Goal: Browse casually

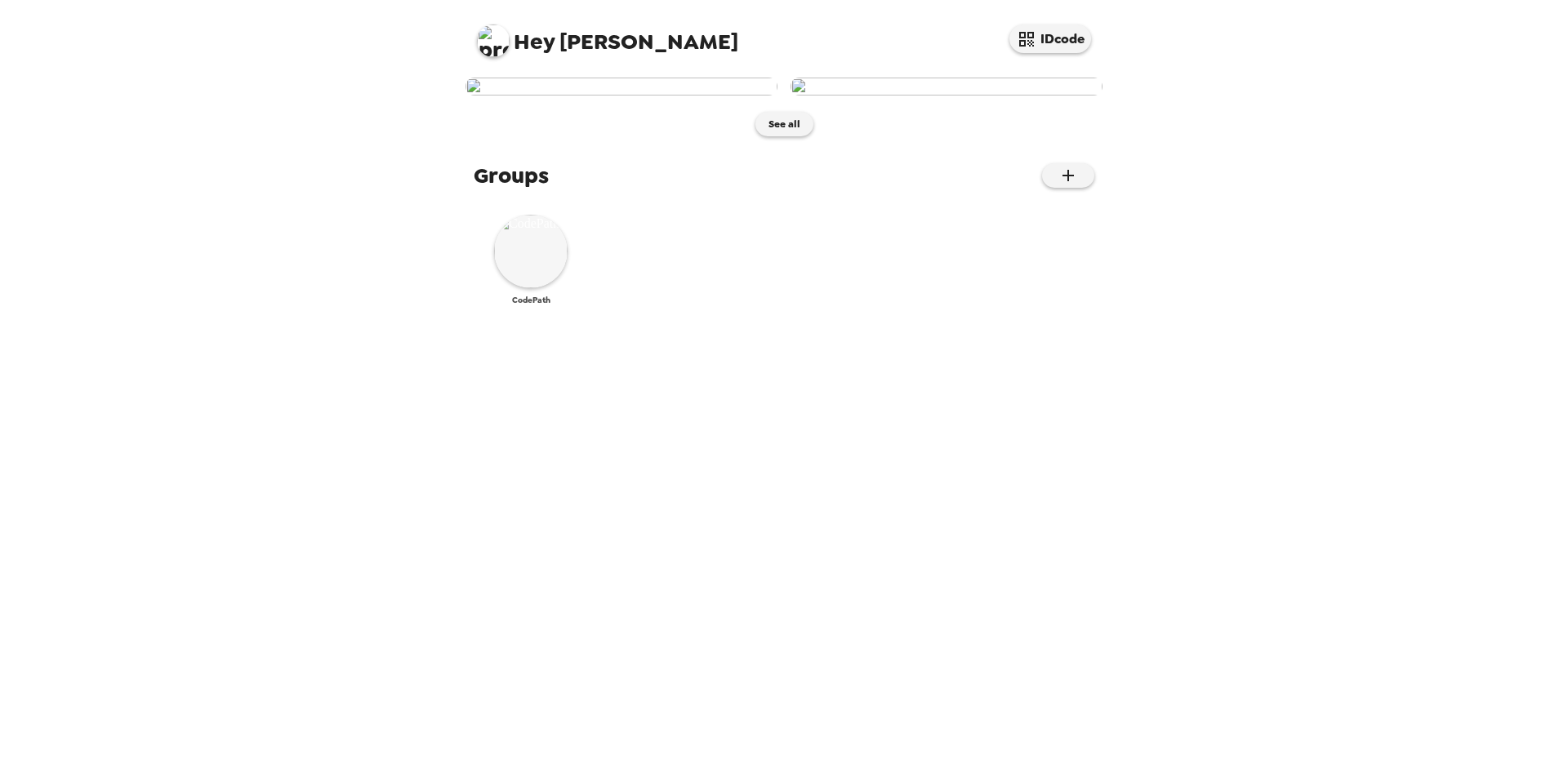
click at [537, 288] on img at bounding box center [531, 252] width 73 height 73
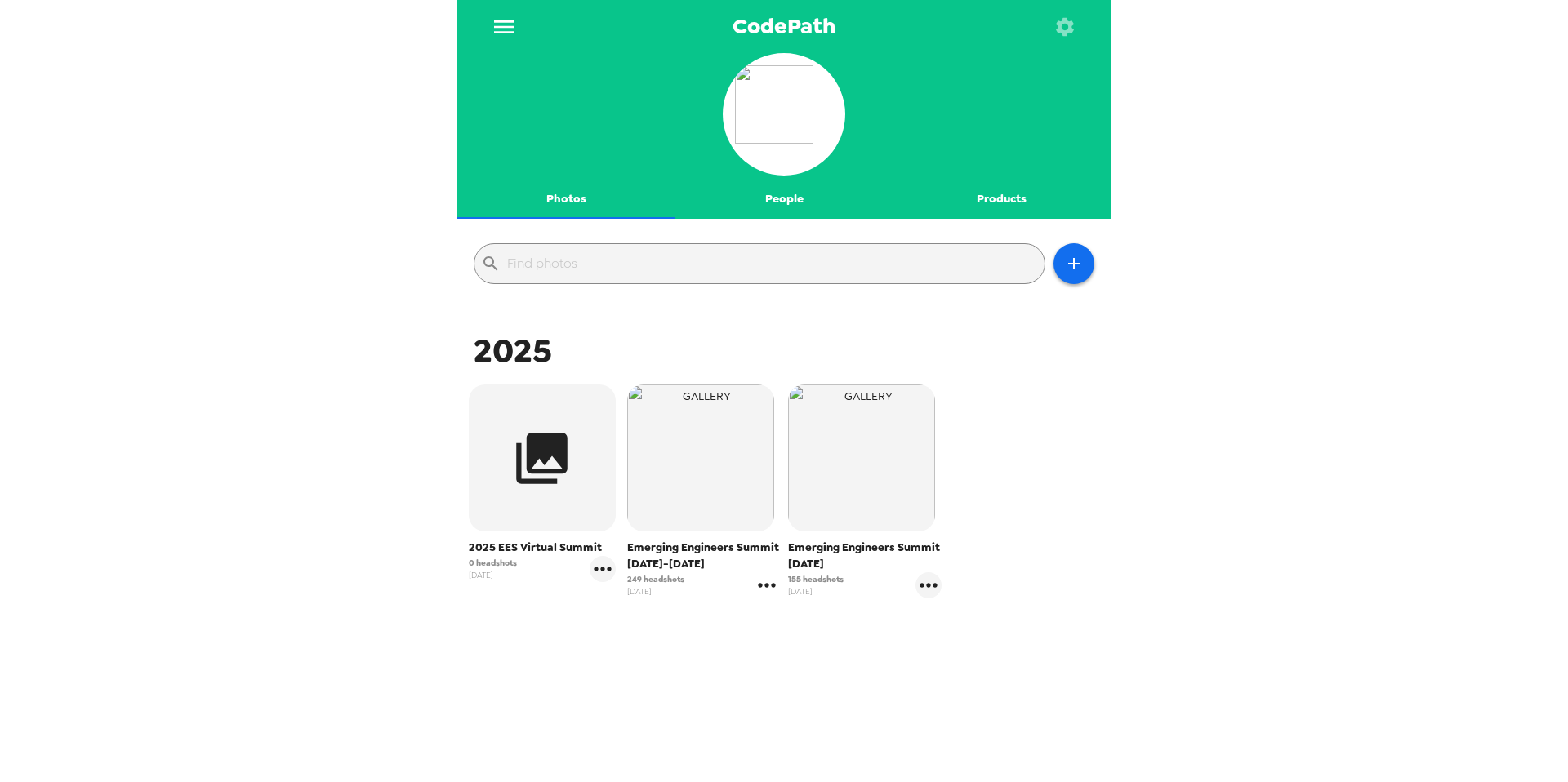
click at [767, 584] on icon "gallery menu" at bounding box center [766, 585] width 17 height 4
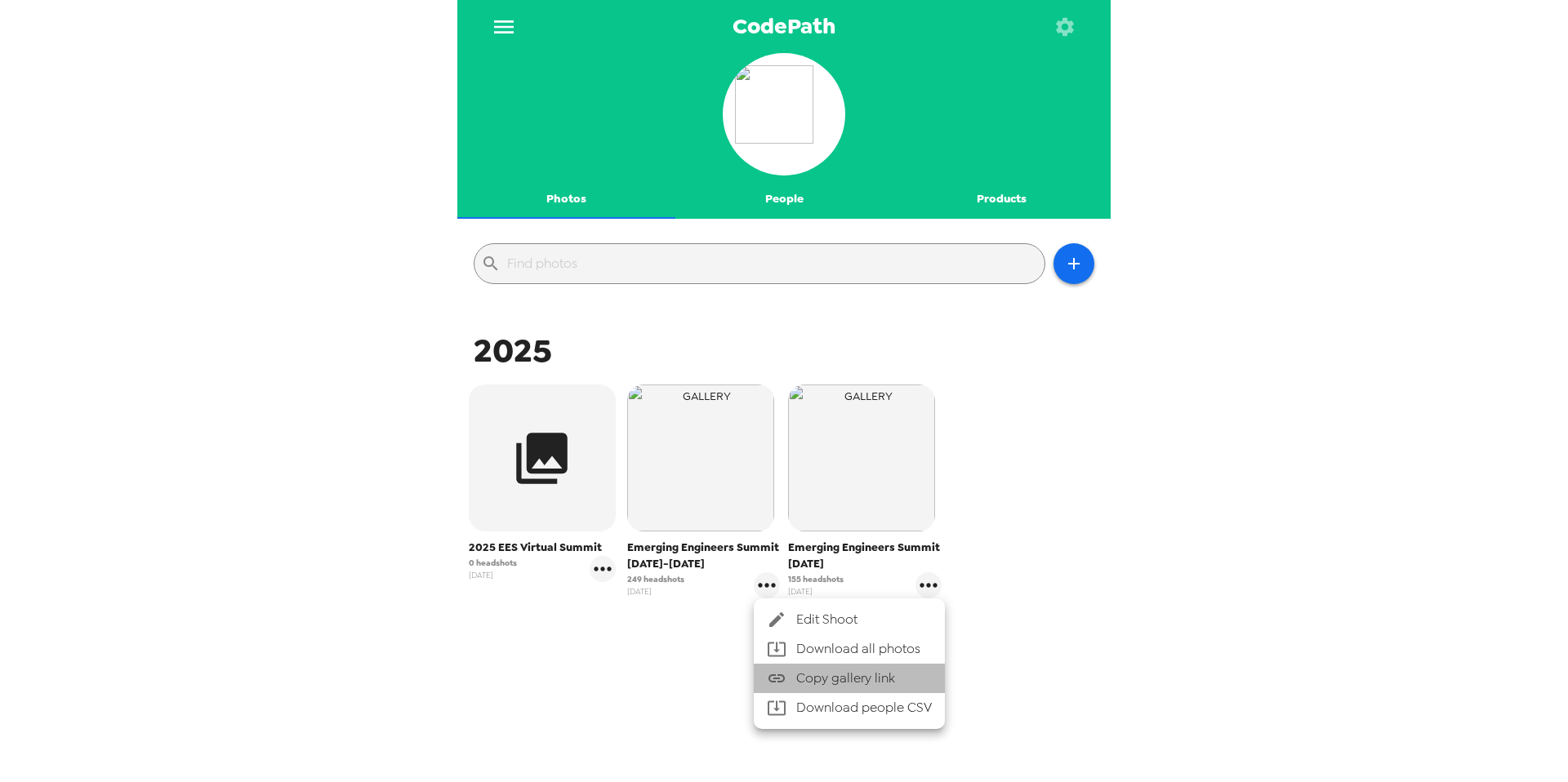
click at [874, 674] on span "Copy gallery link" at bounding box center [864, 678] width 136 height 20
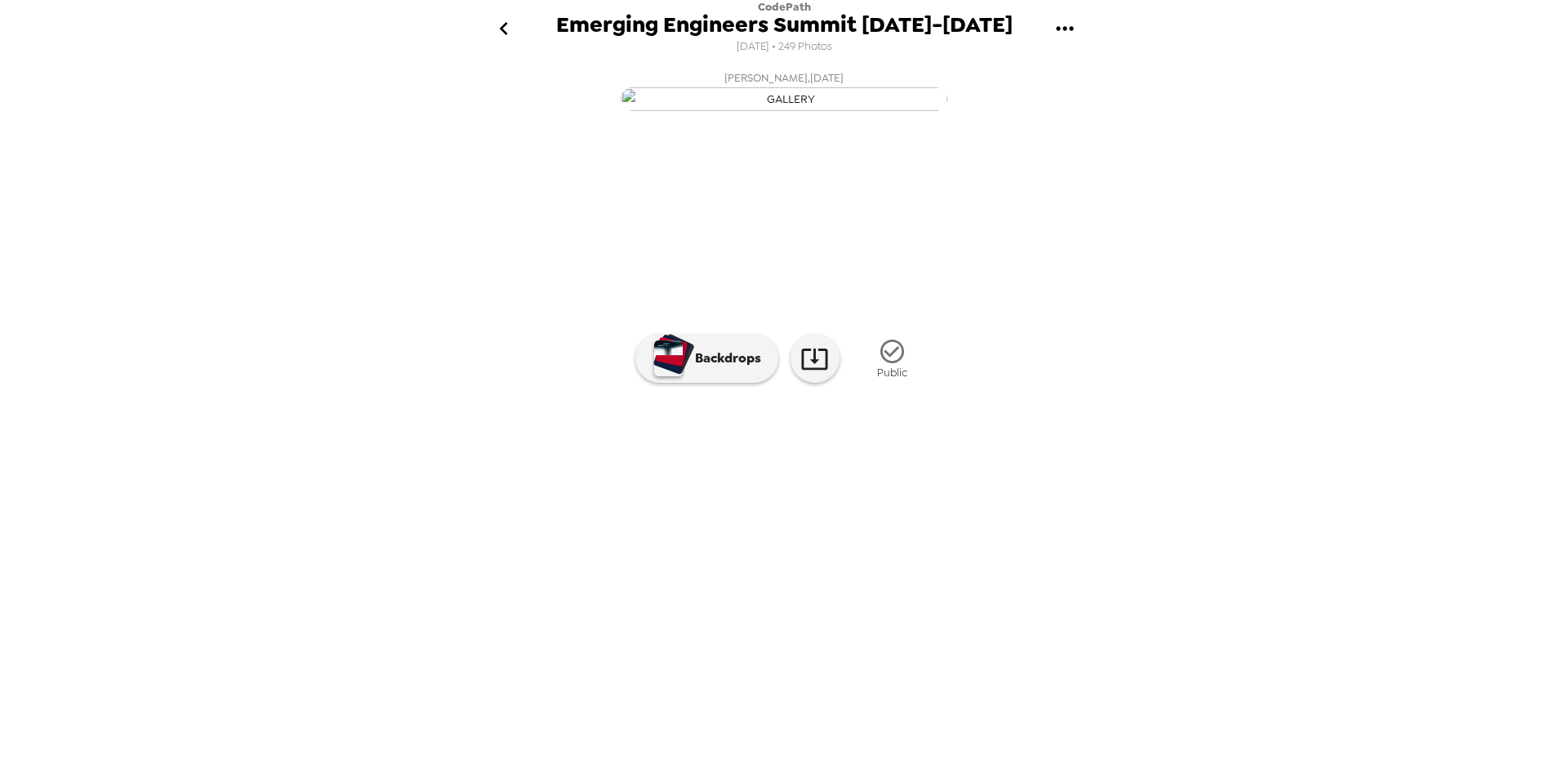
scroll to position [0, 2798]
click at [917, 528] on img at bounding box center [895, 486] width 124 height 85
click at [608, 528] on img at bounding box center [637, 486] width 124 height 85
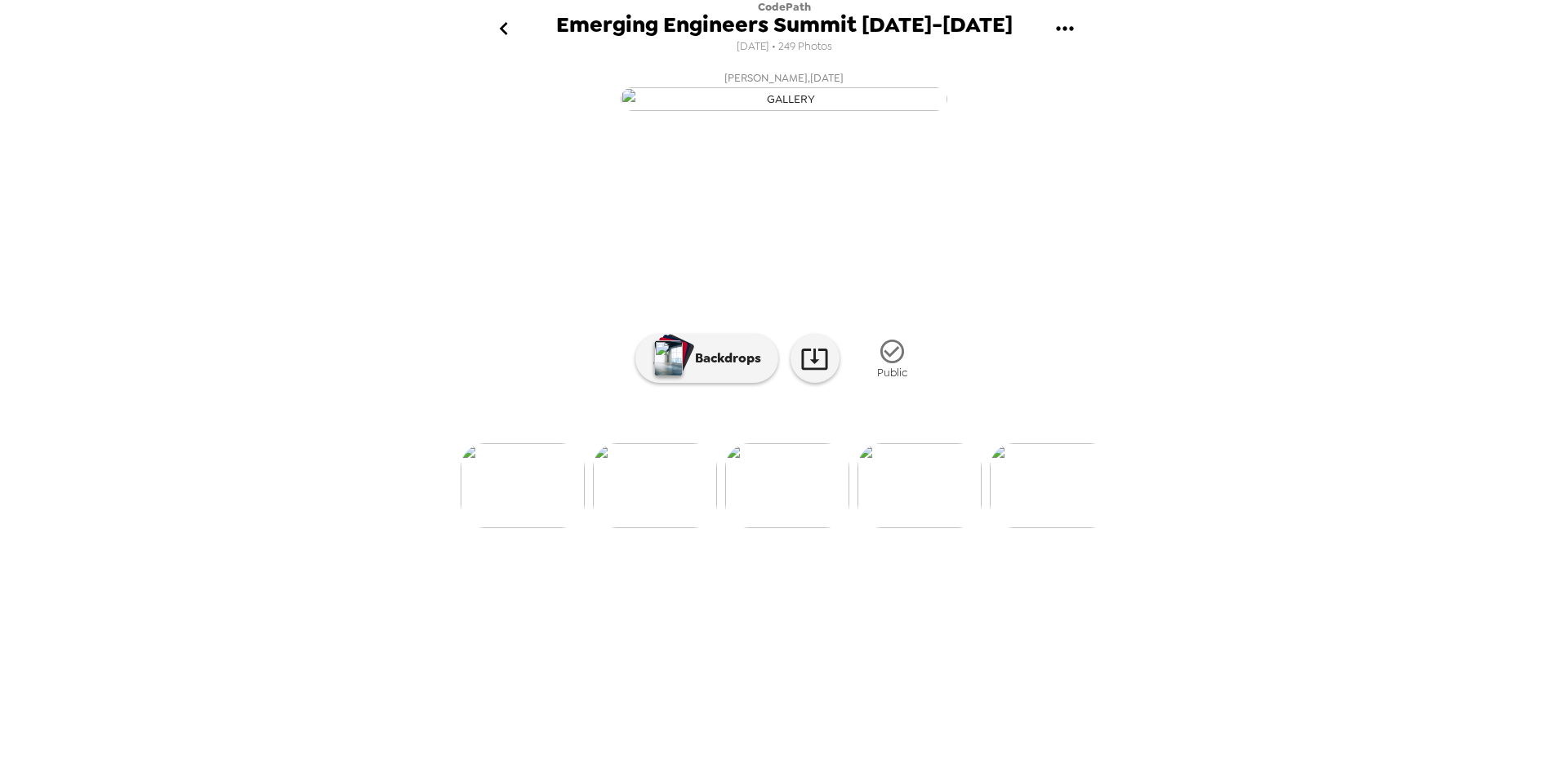
click at [815, 528] on img at bounding box center [786, 486] width 124 height 85
click at [536, 528] on img at bounding box center [522, 486] width 124 height 85
click at [502, 528] on img at bounding box center [495, 486] width 124 height 85
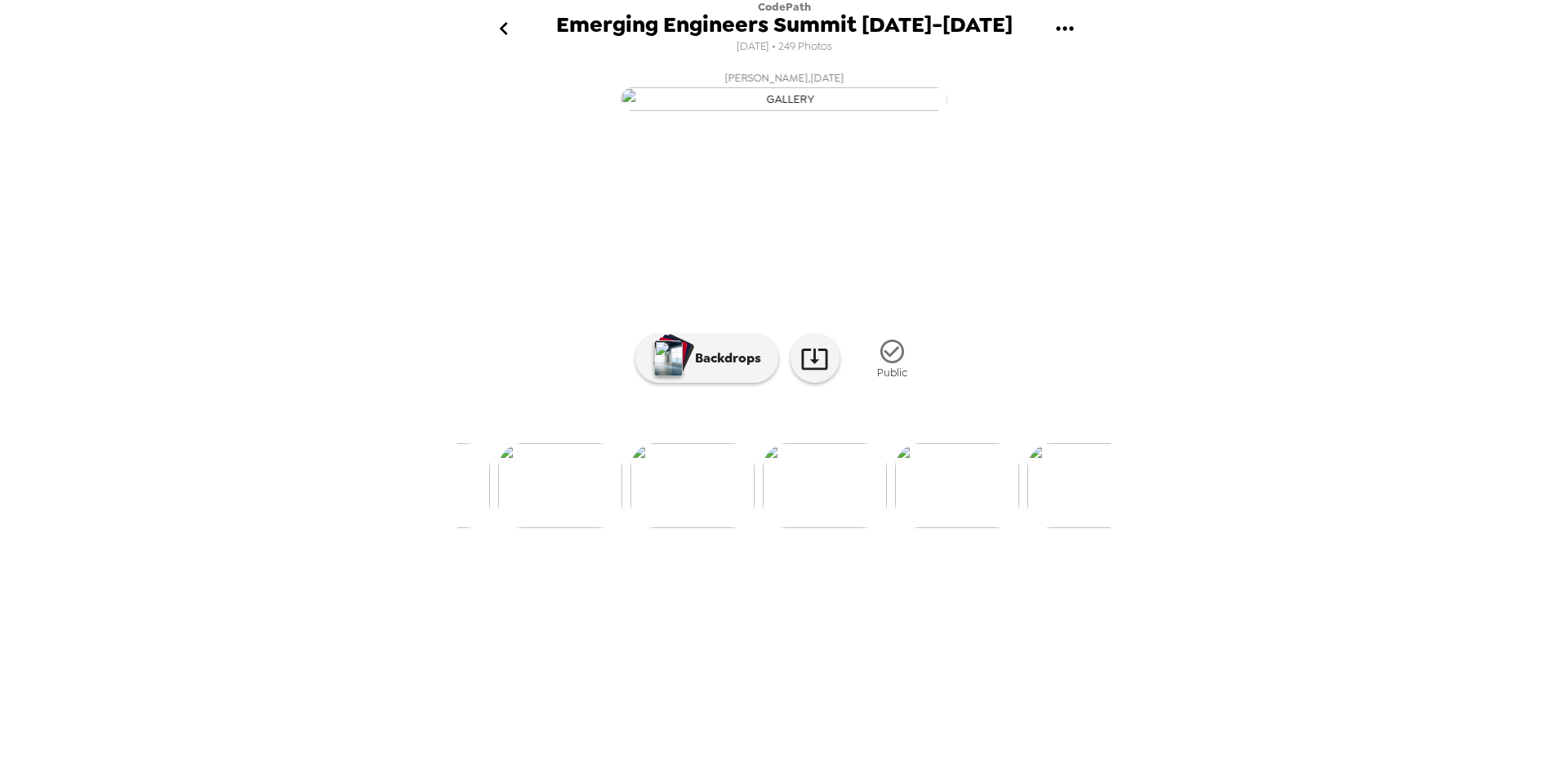
click at [574, 528] on img at bounding box center [560, 486] width 124 height 85
click at [638, 528] on img at bounding box center [651, 486] width 124 height 85
click at [896, 366] on icon "button" at bounding box center [892, 352] width 29 height 29
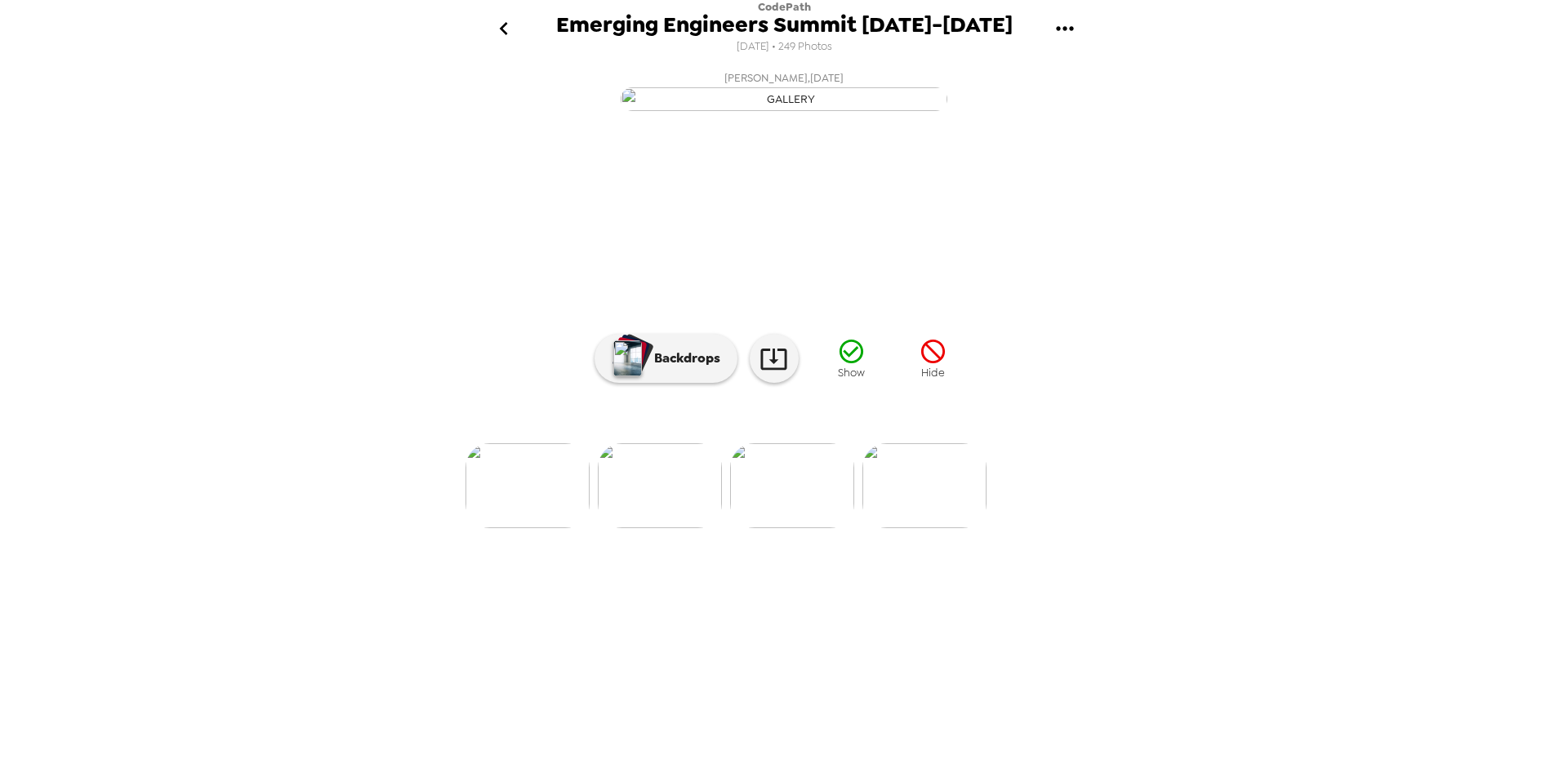
click at [929, 366] on icon "button" at bounding box center [933, 352] width 29 height 29
click at [936, 528] on img at bounding box center [924, 486] width 124 height 85
click at [892, 366] on icon "button" at bounding box center [892, 352] width 29 height 29
click at [937, 366] on icon "button" at bounding box center [933, 352] width 29 height 29
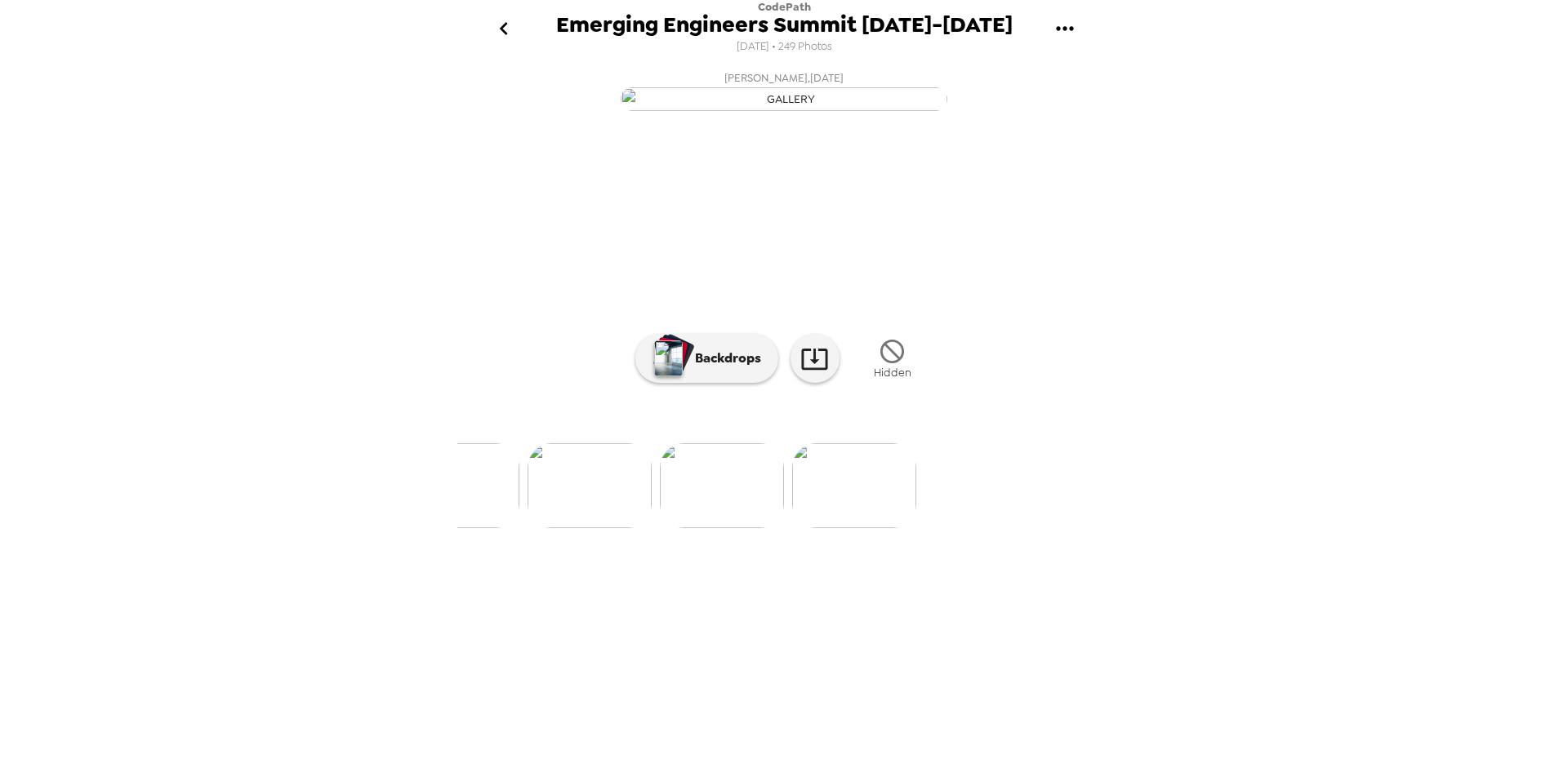
click at [602, 528] on img at bounding box center [589, 486] width 124 height 85
click at [549, 528] on img at bounding box center [527, 486] width 124 height 85
